Goal: Find specific page/section: Locate a particular part of the current website

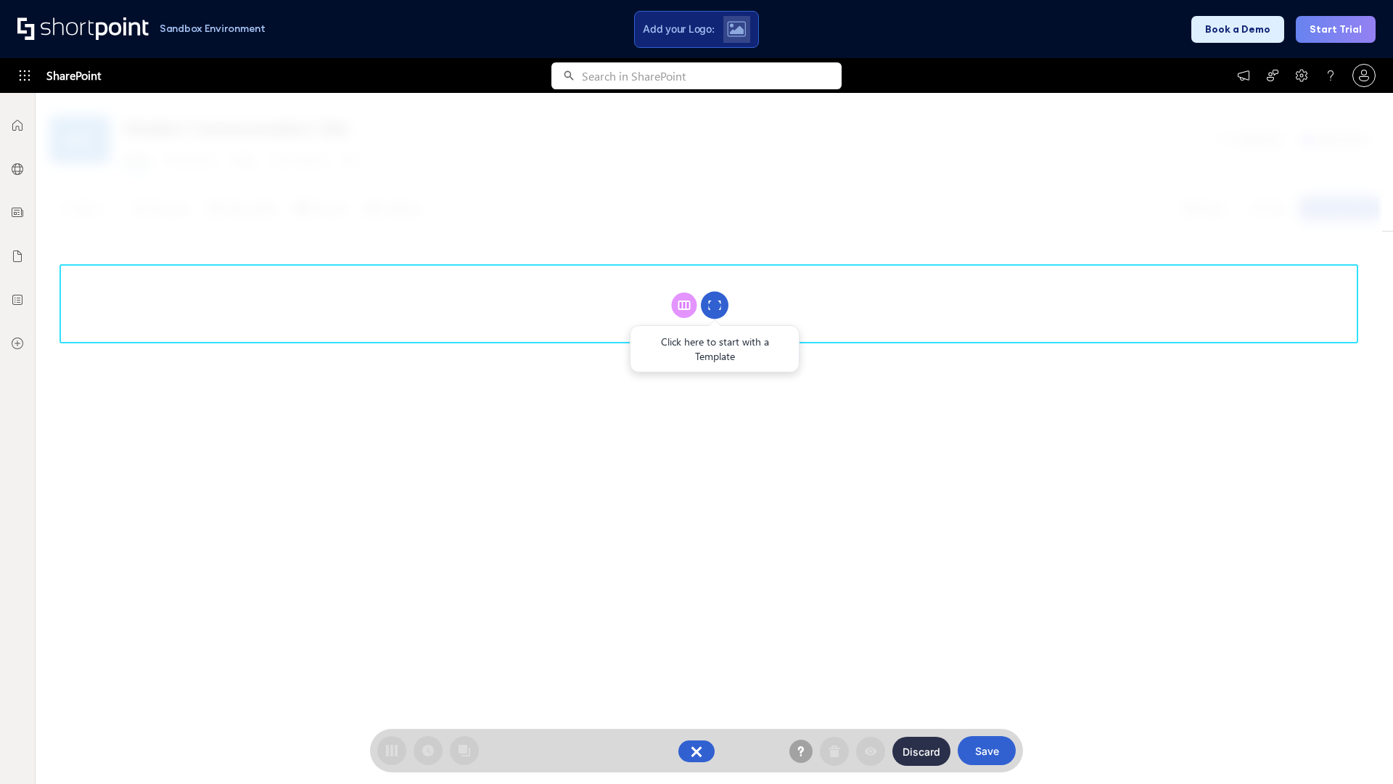
click at [715, 305] on circle at bounding box center [715, 306] width 28 height 28
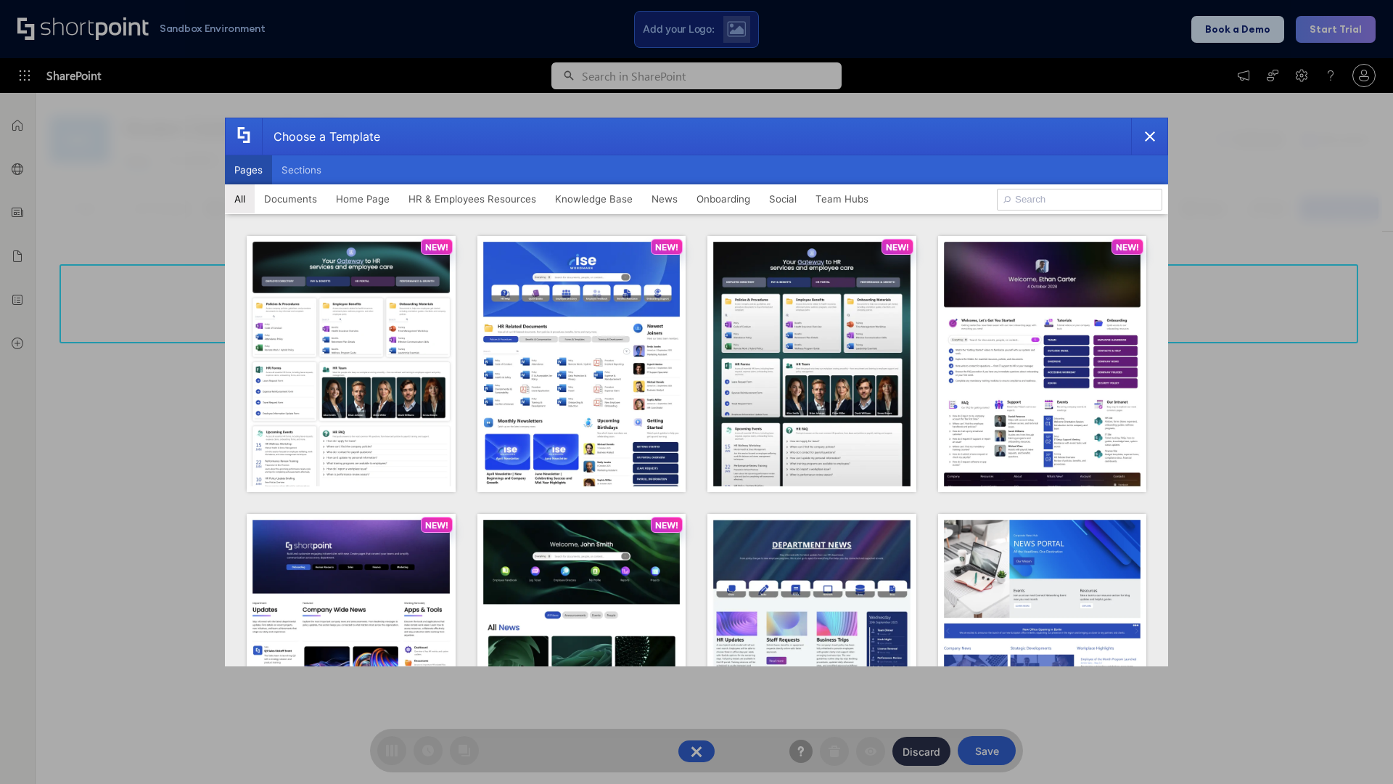
click at [248, 170] on button "Pages" at bounding box center [248, 169] width 47 height 29
type input "HR 7"
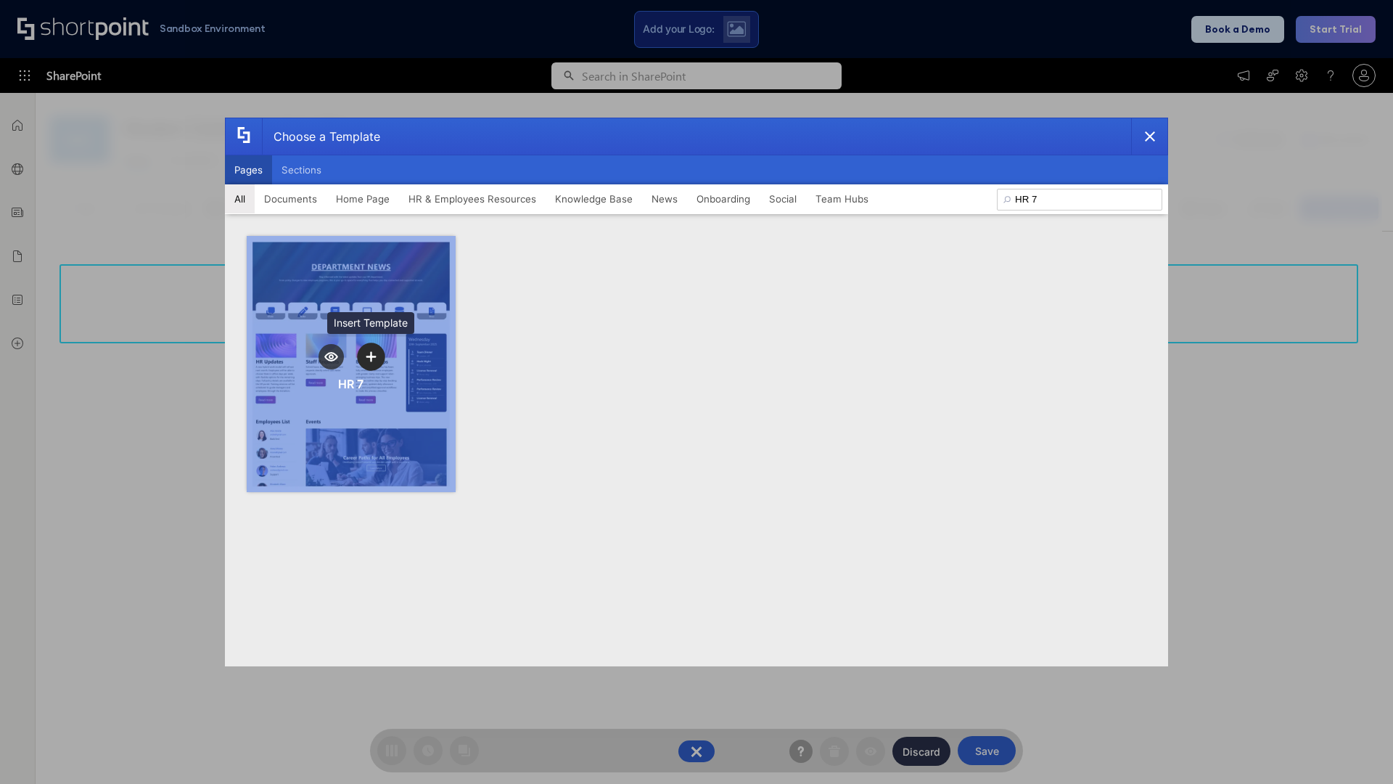
click at [371, 356] on icon "template selector" at bounding box center [371, 356] width 10 height 10
